Goal: Find specific page/section: Find specific page/section

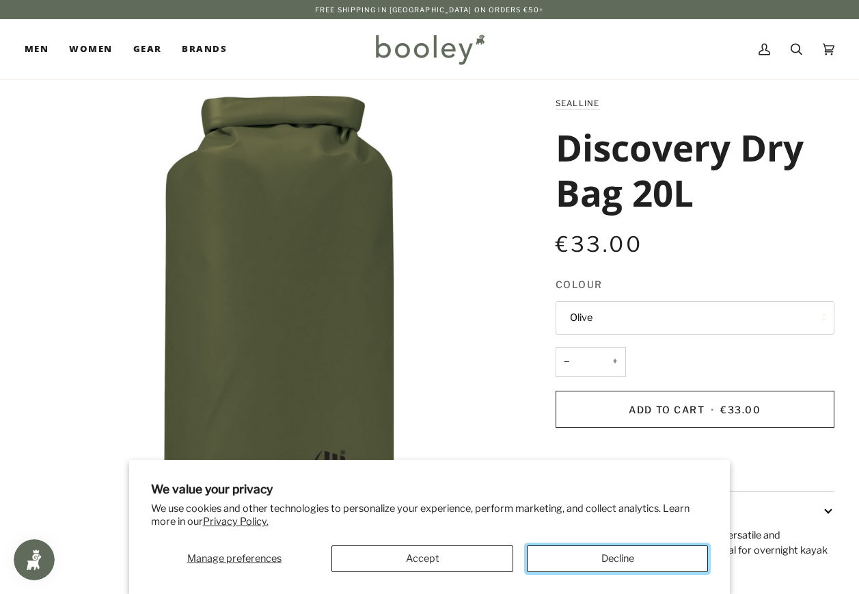
click at [561, 546] on button "Decline" at bounding box center [618, 558] width 182 height 27
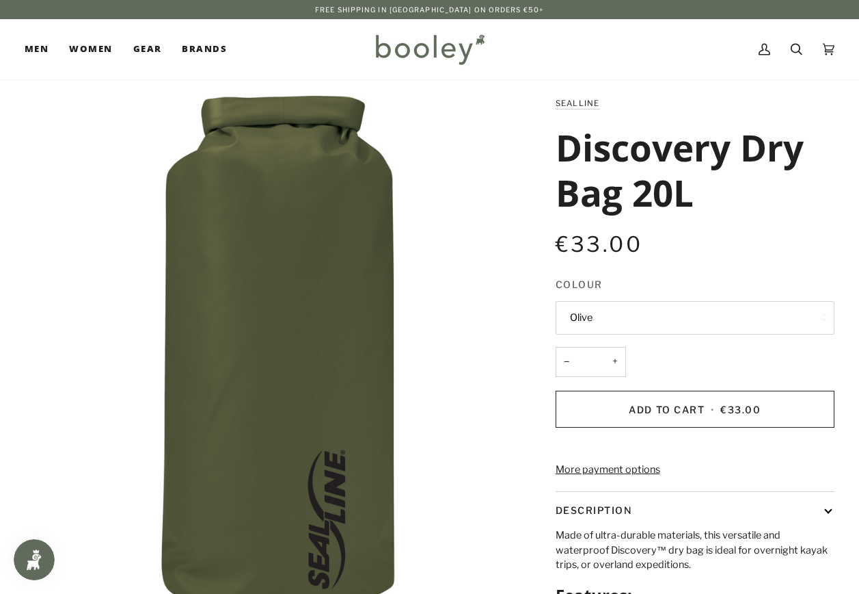
click at [630, 317] on button "Olive" at bounding box center [695, 318] width 279 height 34
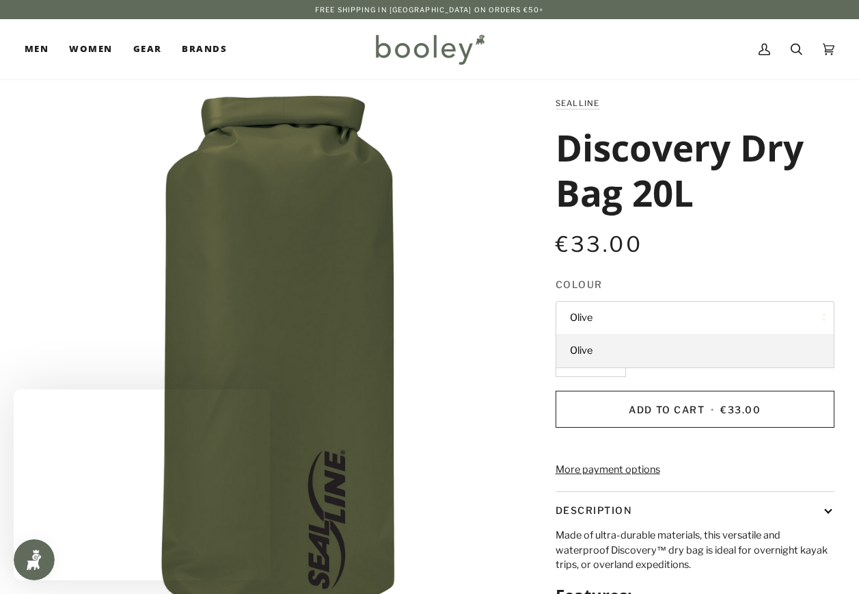
click at [630, 317] on button "Olive" at bounding box center [695, 318] width 279 height 34
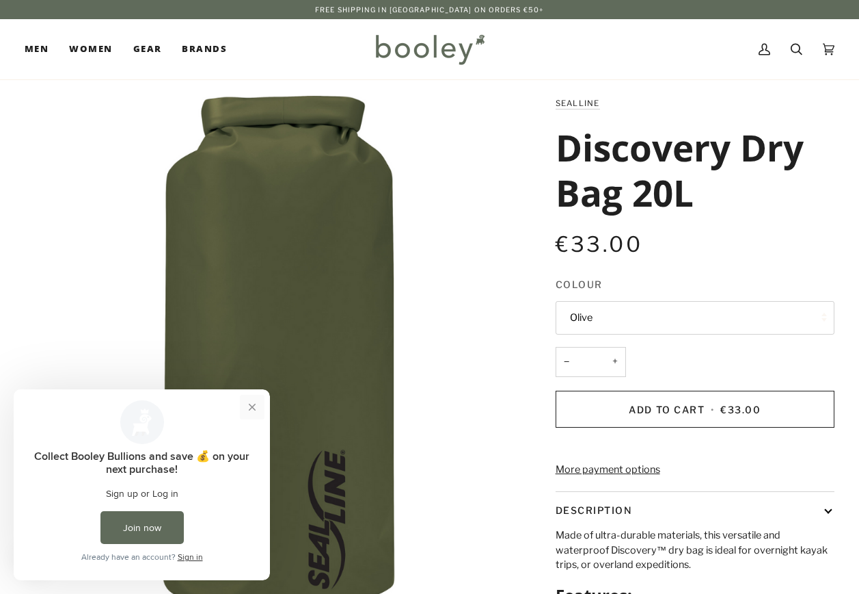
click at [255, 410] on button "Close prompt" at bounding box center [252, 407] width 25 height 25
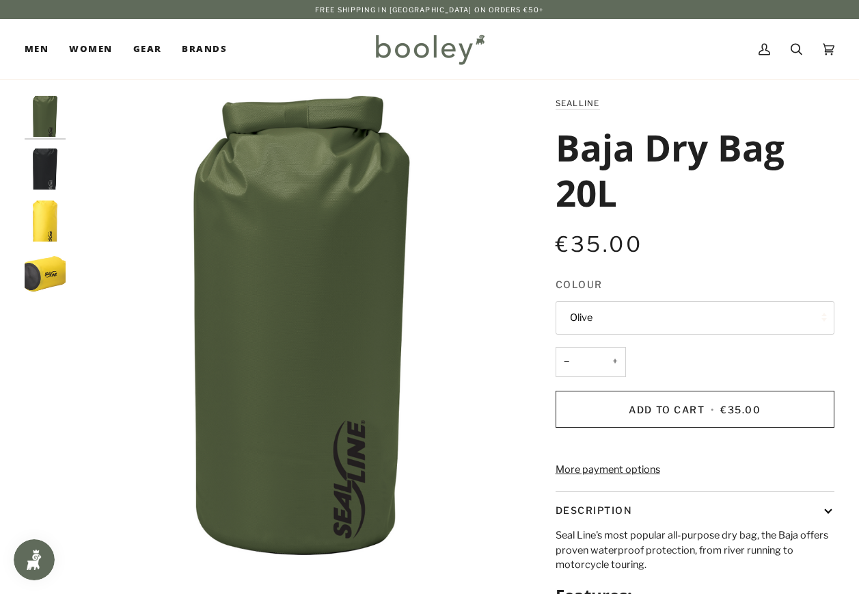
click at [625, 329] on button "Olive" at bounding box center [695, 318] width 279 height 34
click at [664, 265] on div "€35.00 Sale • Save" at bounding box center [695, 252] width 279 height 49
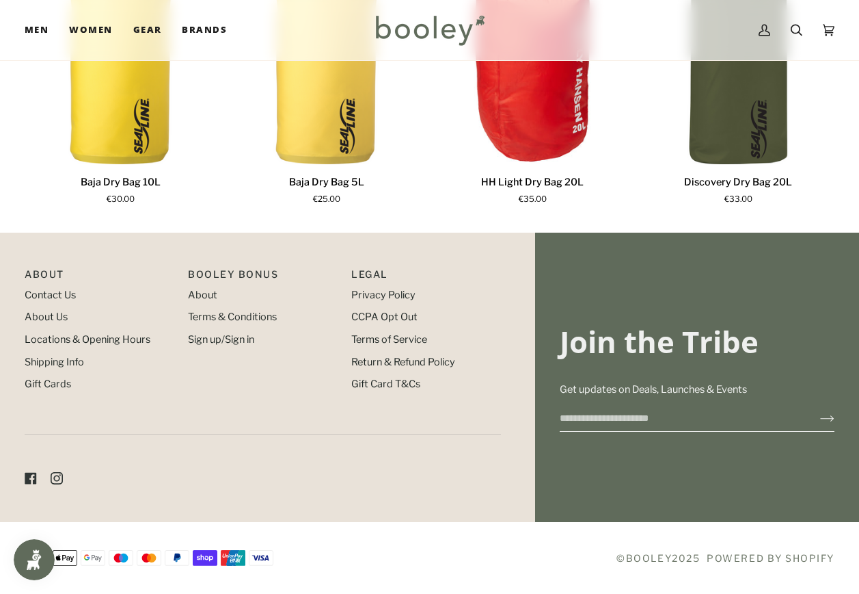
scroll to position [919, 0]
